Goal: Information Seeking & Learning: Learn about a topic

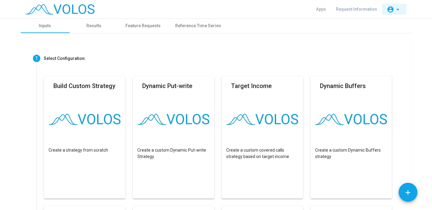
click at [393, 10] on mat-icon "account_circle" at bounding box center [390, 9] width 7 height 7
click at [252, 17] on div at bounding box center [216, 105] width 432 height 210
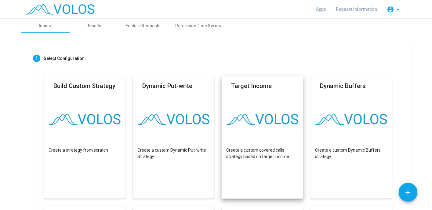
click at [230, 13] on div "Apps Request Information account_circle arrow_drop_down" at bounding box center [216, 9] width 391 height 18
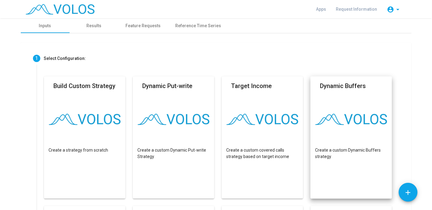
click at [338, 103] on mat-card "Dynamic Buffers Create a custom Dynamic Buffers strategy" at bounding box center [352, 137] width 82 height 122
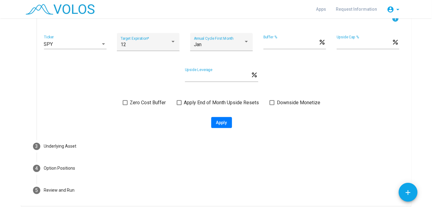
scroll to position [97, 0]
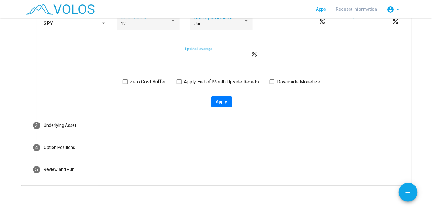
click at [327, 8] on span "Apps" at bounding box center [322, 9] width 10 height 5
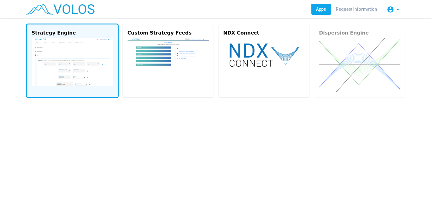
click at [77, 50] on img at bounding box center [72, 62] width 81 height 48
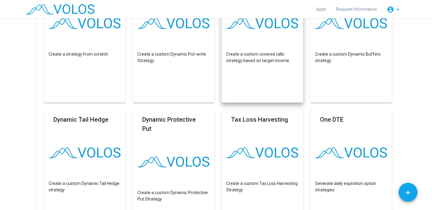
scroll to position [125, 0]
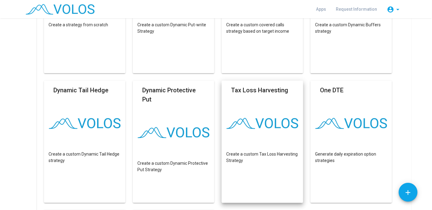
click at [242, 108] on mat-card "Tax Loss Harvesting Create a custom Tax Loss Harvesting Strategy" at bounding box center [263, 142] width 82 height 122
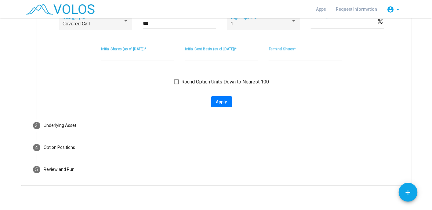
scroll to position [97, 0]
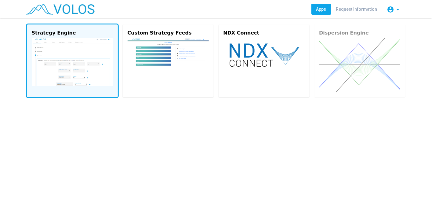
click at [71, 66] on img at bounding box center [72, 62] width 81 height 48
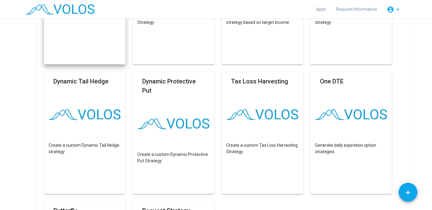
scroll to position [134, 0]
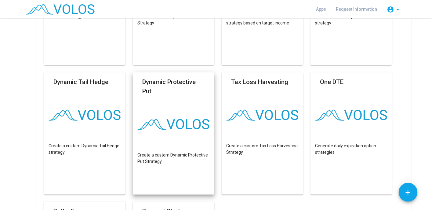
click at [158, 111] on mat-card "Dynamic Protective Put Create a custom Dynamic Protective Put Strategy" at bounding box center [174, 133] width 82 height 122
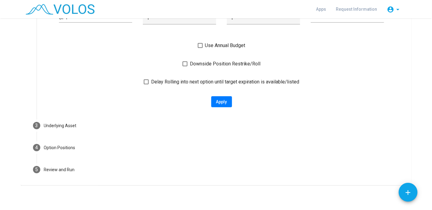
click at [158, 111] on div "info SPY Ticker 1 Target Expiration * 1 Number of Tranches ** Put Option Delta …" at bounding box center [222, 51] width 370 height 126
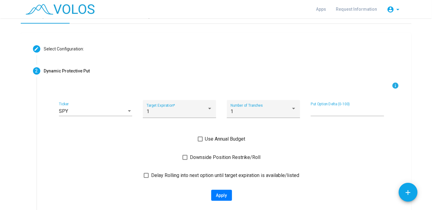
scroll to position [0, 0]
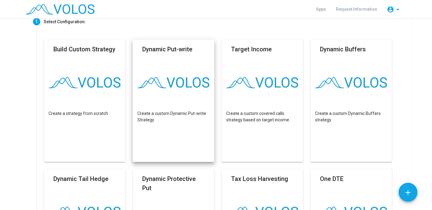
scroll to position [39, 0]
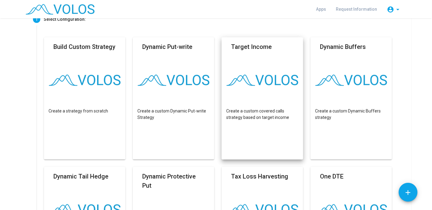
drag, startPoint x: 261, startPoint y: 83, endPoint x: 254, endPoint y: 98, distance: 16.8
click at [254, 98] on mat-card "Target Income Create a custom covered calls strategy based on target income" at bounding box center [263, 98] width 82 height 122
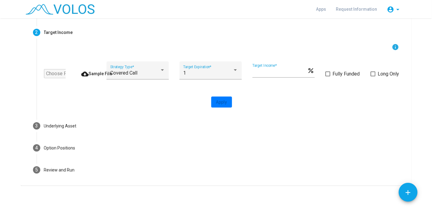
scroll to position [0, 0]
